Goal: Transaction & Acquisition: Purchase product/service

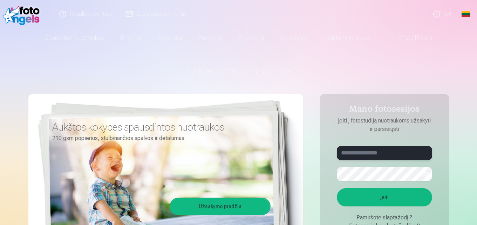
click at [375, 150] on input "text" at bounding box center [384, 153] width 95 height 14
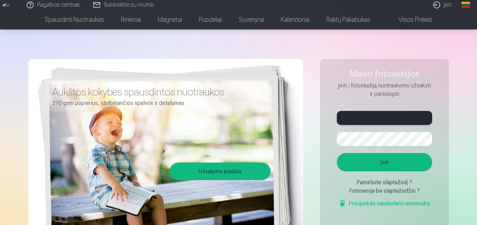
type input "**********"
click at [426, 140] on button "button" at bounding box center [424, 138] width 13 height 13
click at [402, 163] on button "Įeiti" at bounding box center [384, 162] width 95 height 18
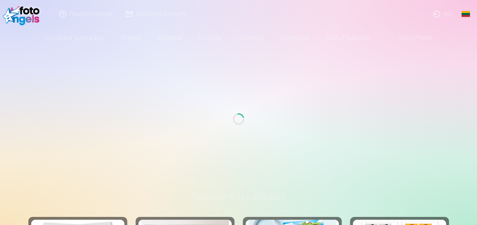
scroll to position [35, 0]
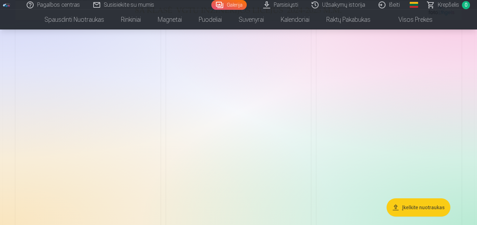
scroll to position [280, 0]
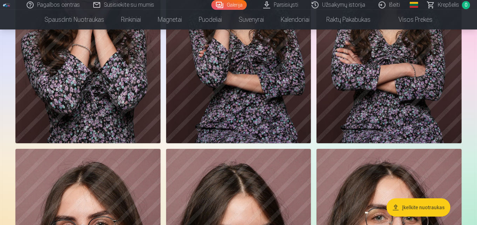
click at [413, 82] on img at bounding box center [388, 34] width 145 height 218
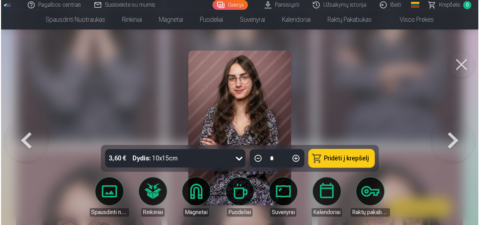
scroll to position [152, 0]
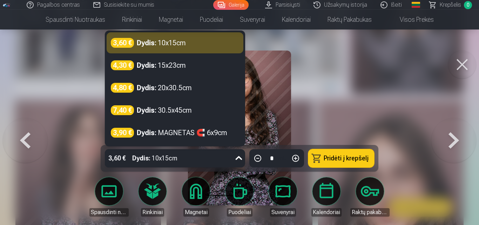
click at [204, 160] on div "3,60 € Dydis : 10x15cm" at bounding box center [168, 158] width 127 height 18
click at [203, 160] on div "3,60 € Dydis : 10x15cm" at bounding box center [168, 158] width 127 height 18
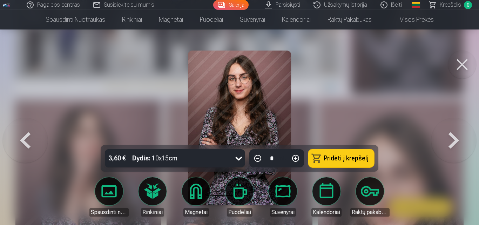
click at [202, 159] on div "3,60 € Dydis : 10x15cm" at bounding box center [168, 158] width 127 height 18
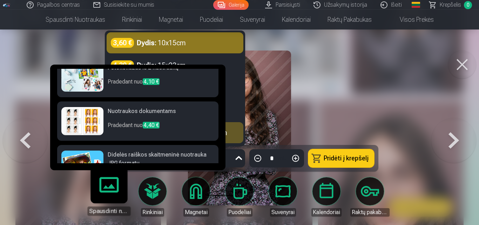
scroll to position [105, 0]
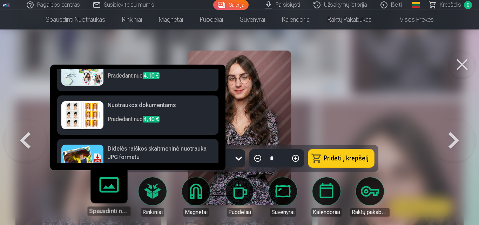
click at [112, 120] on p "Pradedant nuo 4,40 €" at bounding box center [161, 122] width 107 height 14
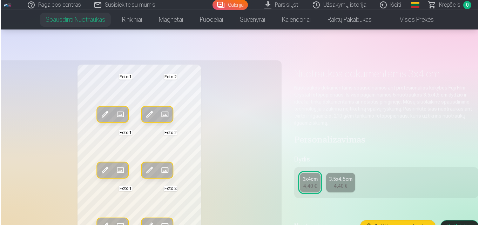
scroll to position [35, 0]
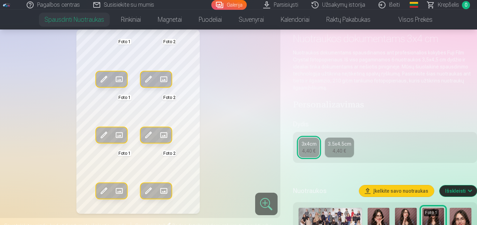
click at [105, 136] on span at bounding box center [103, 134] width 11 height 11
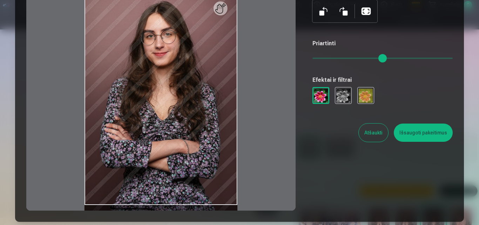
scroll to position [70, 0]
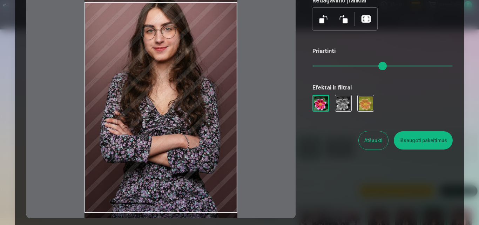
drag, startPoint x: 213, startPoint y: 214, endPoint x: 212, endPoint y: 208, distance: 6.0
click at [212, 208] on div at bounding box center [160, 106] width 269 height 221
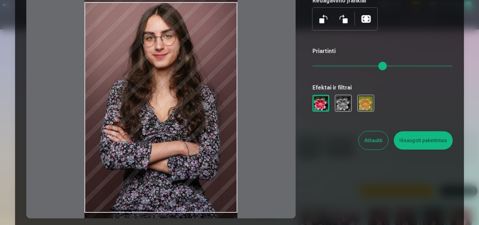
click at [216, 214] on div at bounding box center [160, 106] width 269 height 221
click at [215, 213] on div at bounding box center [160, 106] width 269 height 221
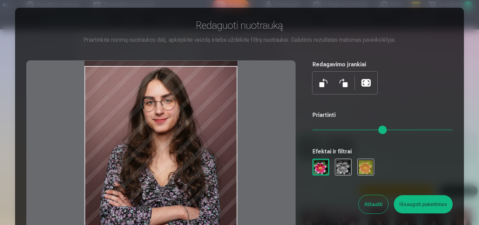
scroll to position [0, 0]
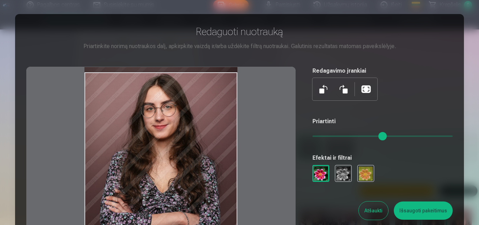
click at [184, 117] on div at bounding box center [160, 177] width 269 height 221
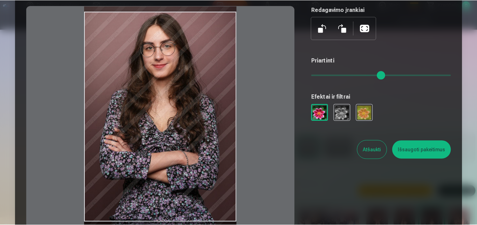
scroll to position [70, 0]
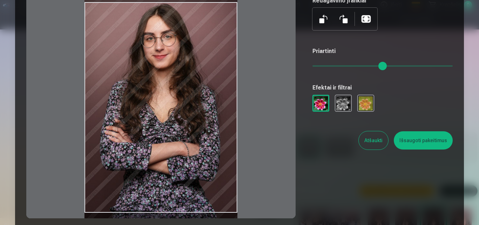
click at [173, 102] on div at bounding box center [160, 106] width 269 height 221
click at [372, 12] on div at bounding box center [344, 19] width 65 height 22
click at [369, 16] on button at bounding box center [365, 19] width 17 height 17
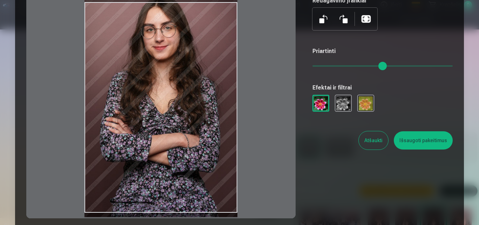
click at [216, 214] on div at bounding box center [160, 106] width 269 height 221
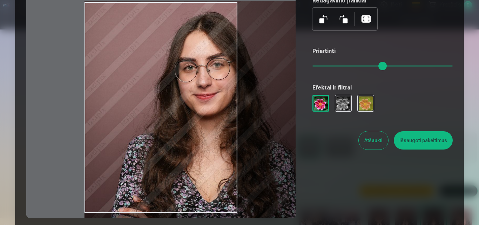
drag, startPoint x: 318, startPoint y: 67, endPoint x: 328, endPoint y: 71, distance: 11.2
click at [329, 67] on input "range" at bounding box center [382, 65] width 140 height 1
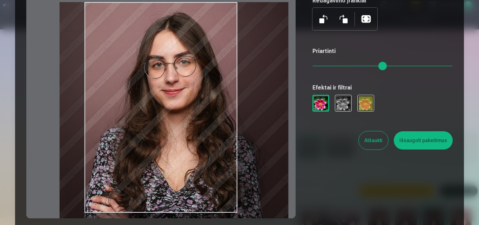
drag, startPoint x: 219, startPoint y: 93, endPoint x: 214, endPoint y: 93, distance: 4.9
click at [214, 93] on div at bounding box center [160, 106] width 269 height 221
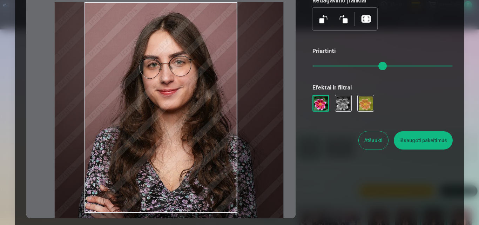
click at [207, 94] on div at bounding box center [160, 106] width 269 height 221
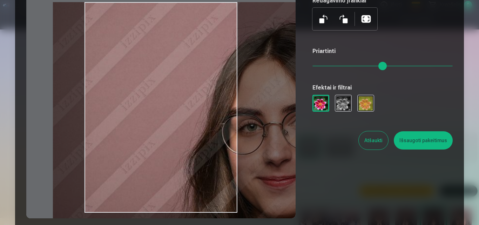
drag, startPoint x: 329, startPoint y: 63, endPoint x: 311, endPoint y: 60, distance: 17.9
type input "****"
click at [372, 65] on input "range" at bounding box center [382, 65] width 140 height 1
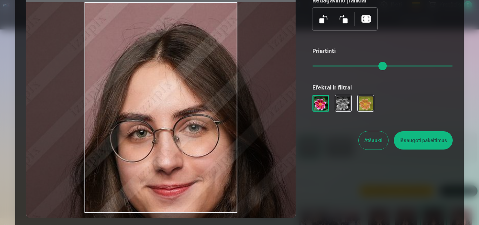
drag, startPoint x: 219, startPoint y: 74, endPoint x: 103, endPoint y: 73, distance: 115.3
click at [103, 73] on div at bounding box center [160, 106] width 269 height 221
drag, startPoint x: 348, startPoint y: 140, endPoint x: 351, endPoint y: 139, distance: 3.9
click at [349, 137] on div "Atšaukti Išsaugoti pakeitimus" at bounding box center [382, 138] width 140 height 21
click at [367, 143] on button "Atšaukti" at bounding box center [372, 140] width 29 height 18
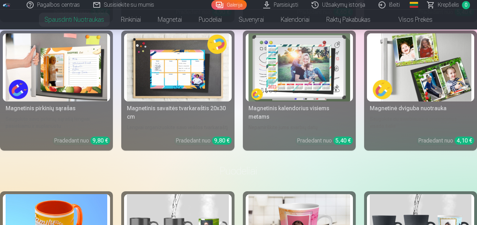
scroll to position [1261, 0]
